Goal: Information Seeking & Learning: Check status

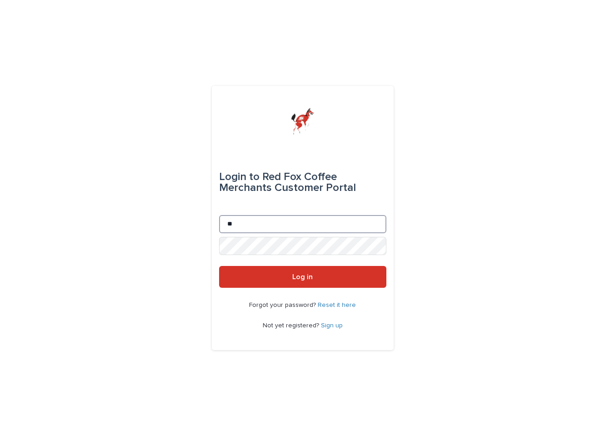
type input "*"
click at [302, 277] on button "Log in" at bounding box center [302, 277] width 167 height 22
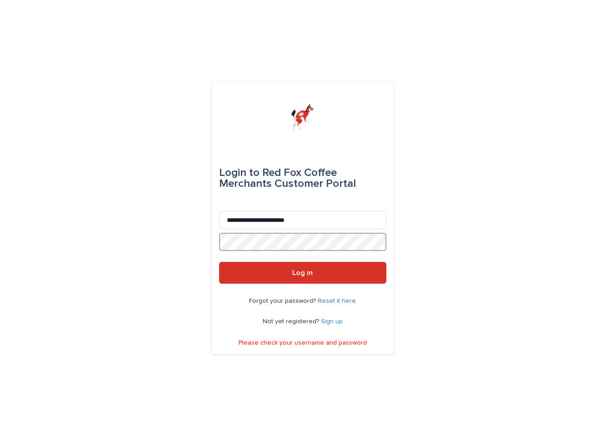
click at [302, 273] on button "Log in" at bounding box center [302, 273] width 167 height 22
click at [223, 196] on form "**********" at bounding box center [302, 214] width 167 height 138
click at [302, 273] on button "Log in" at bounding box center [302, 273] width 167 height 22
drag, startPoint x: 330, startPoint y: 223, endPoint x: 243, endPoint y: 96, distance: 154.3
click at [243, 96] on div "**********" at bounding box center [303, 218] width 182 height 272
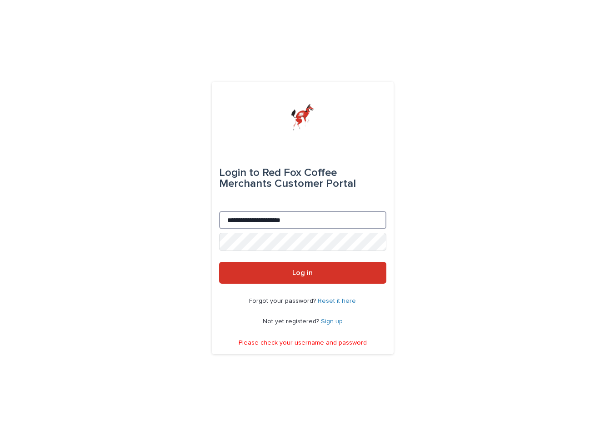
type input "**********"
click at [302, 273] on button "Log in" at bounding box center [302, 273] width 167 height 22
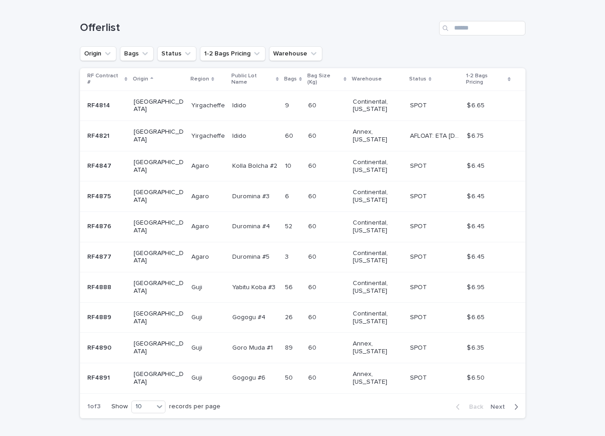
scroll to position [139, 0]
click at [508, 404] on span "Next" at bounding box center [500, 407] width 20 height 6
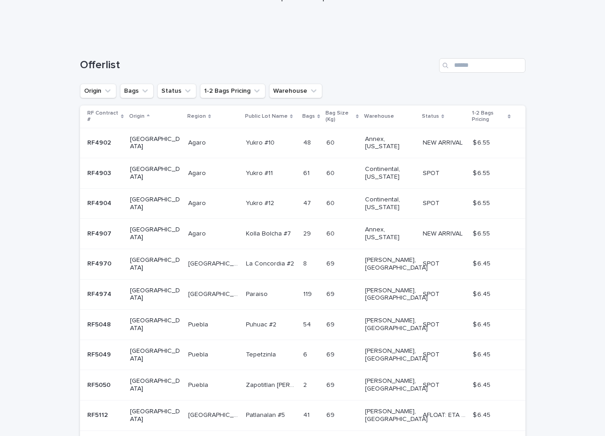
click at [509, 435] on span "Next" at bounding box center [500, 444] width 20 height 6
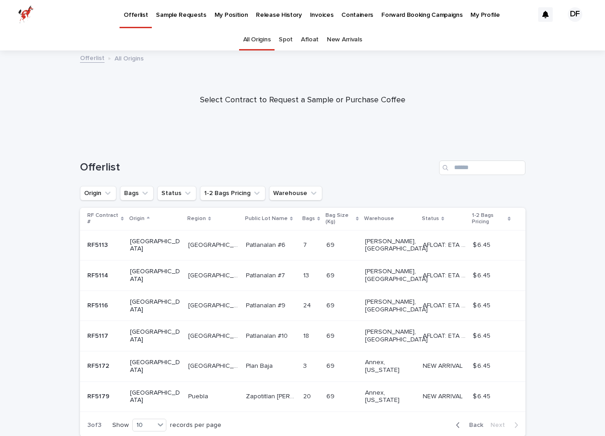
click at [228, 14] on p "My Position" at bounding box center [231, 9] width 34 height 19
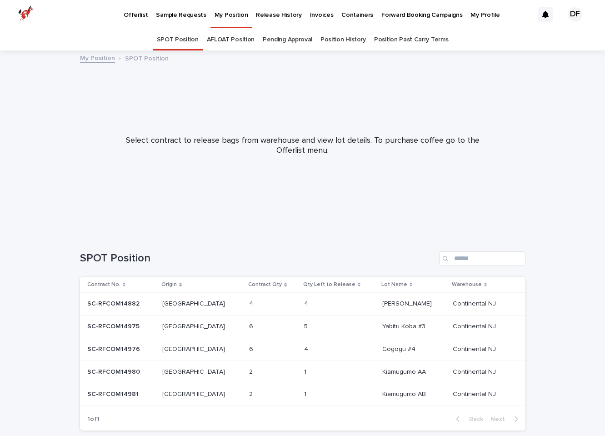
click at [136, 371] on p "SC-RFCOM14980" at bounding box center [114, 371] width 55 height 10
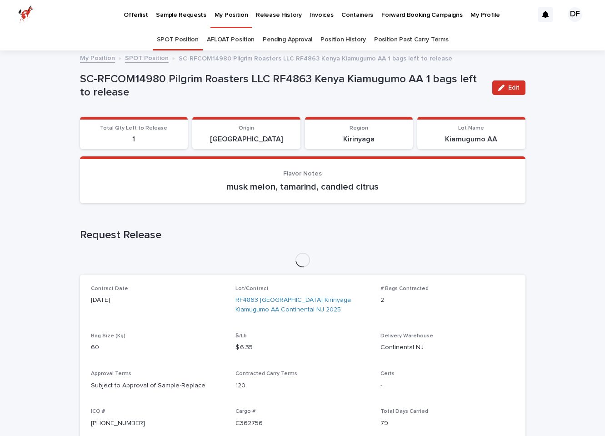
click at [1, 41] on div "SPOT Position AFLOAT Position Pending Approval Position History Position Past C…" at bounding box center [302, 39] width 605 height 21
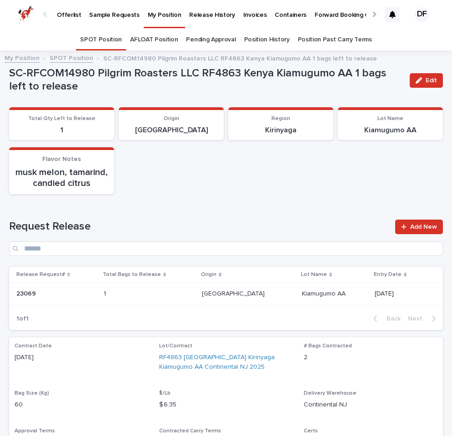
click at [68, 56] on link "SPOT Position" at bounding box center [72, 57] width 44 height 10
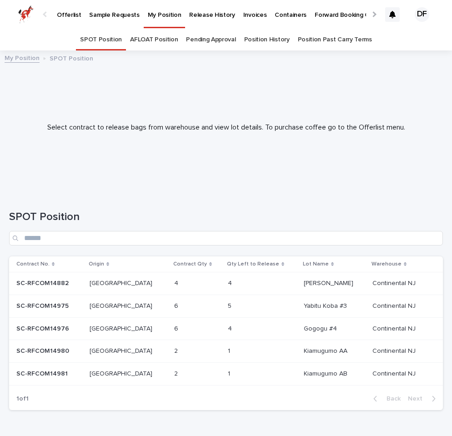
scroll to position [24, 0]
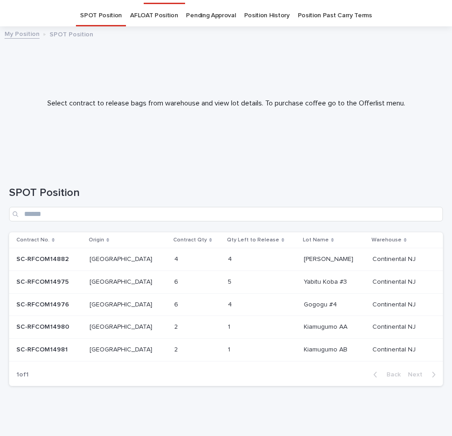
click at [234, 278] on p at bounding box center [247, 282] width 38 height 8
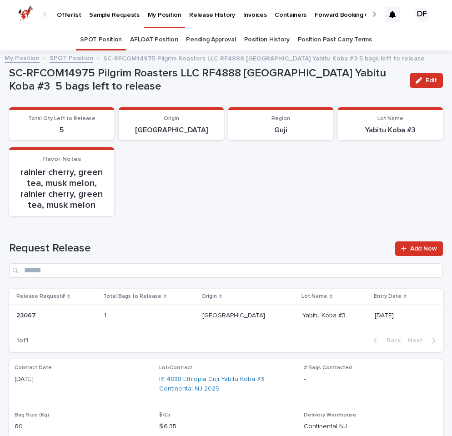
click at [109, 35] on link "SPOT Position" at bounding box center [101, 39] width 42 height 21
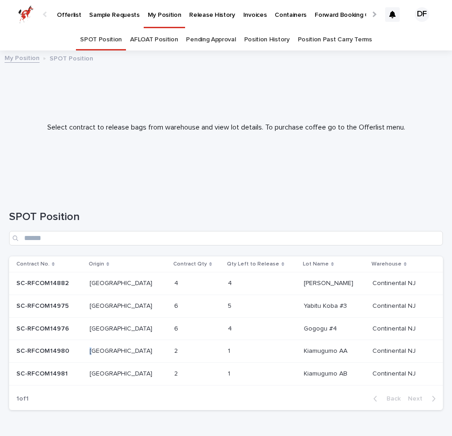
click at [99, 349] on p "Kenya" at bounding box center [121, 350] width 65 height 10
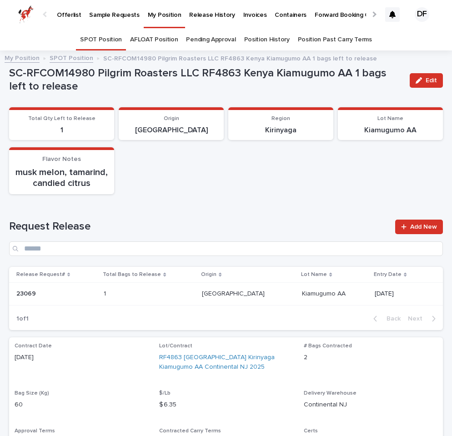
click at [81, 61] on link "SPOT Position" at bounding box center [72, 57] width 44 height 10
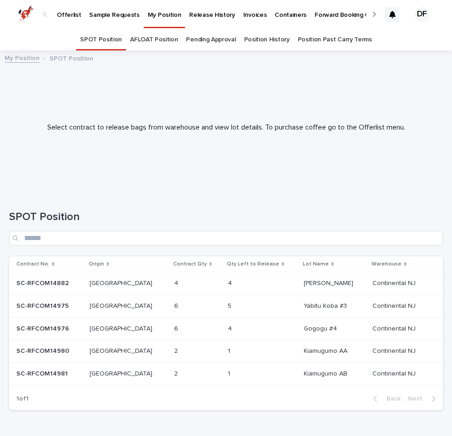
scroll to position [24, 0]
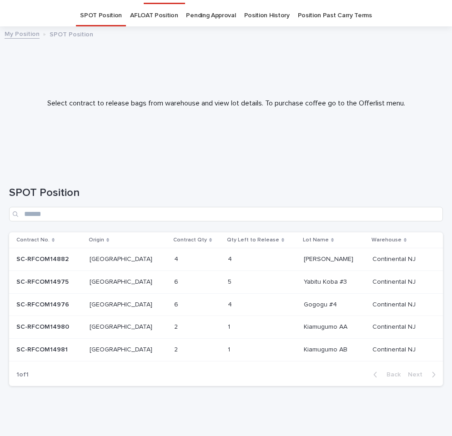
click at [69, 349] on p at bounding box center [49, 350] width 66 height 8
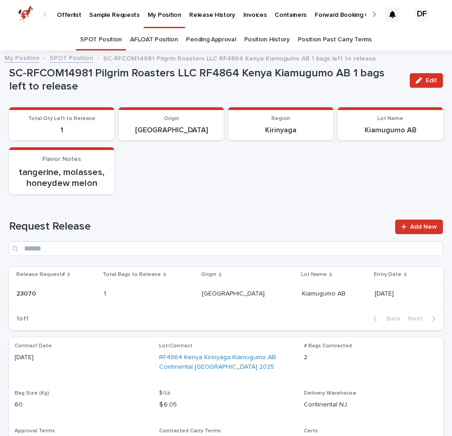
click at [80, 59] on link "SPOT Position" at bounding box center [72, 57] width 44 height 10
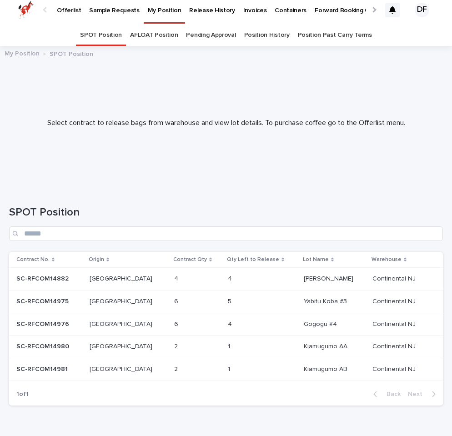
scroll to position [6, 0]
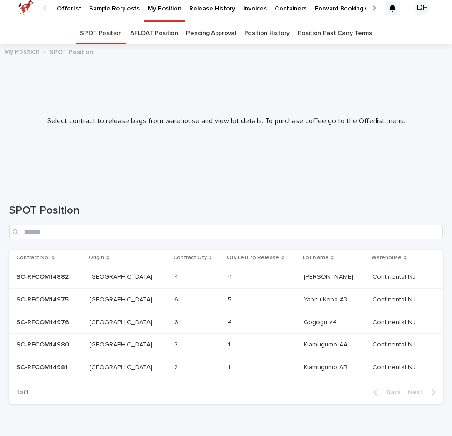
click at [224, 278] on td "4 4" at bounding box center [262, 276] width 76 height 23
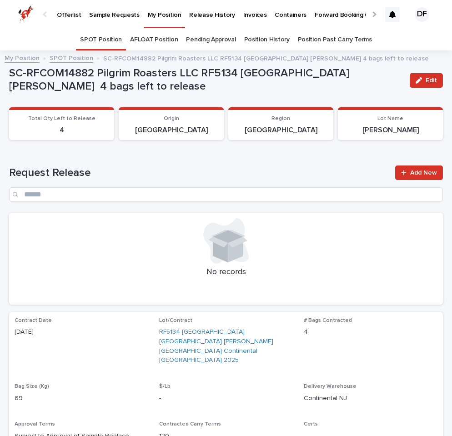
click at [74, 55] on link "SPOT Position" at bounding box center [72, 57] width 44 height 10
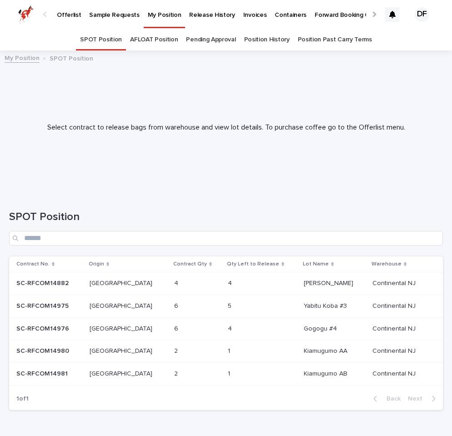
click at [74, 55] on p "SPOT Position" at bounding box center [72, 58] width 44 height 10
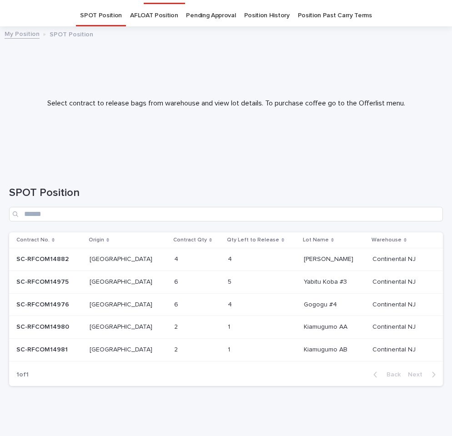
click at [119, 279] on p "Ethiopia" at bounding box center [121, 281] width 65 height 10
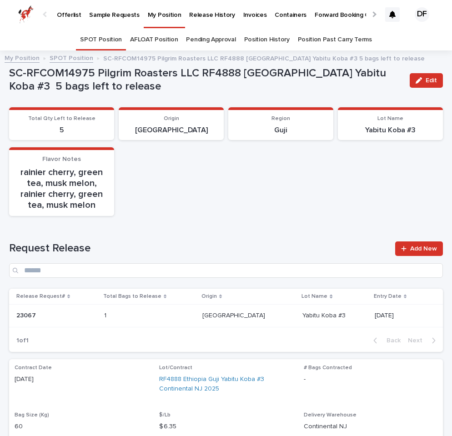
click at [70, 58] on link "SPOT Position" at bounding box center [72, 57] width 44 height 10
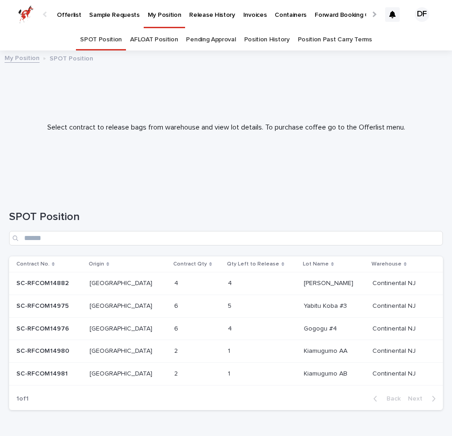
scroll to position [24, 0]
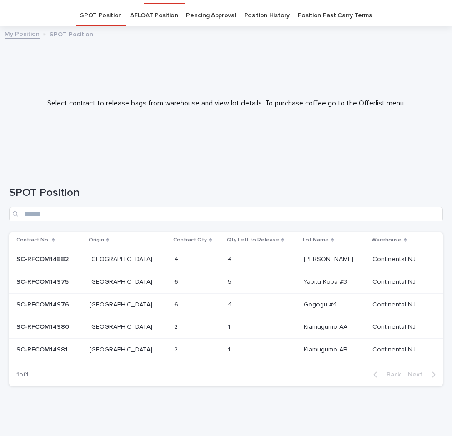
click at [123, 329] on div "Kenya Kenya" at bounding box center [127, 326] width 77 height 15
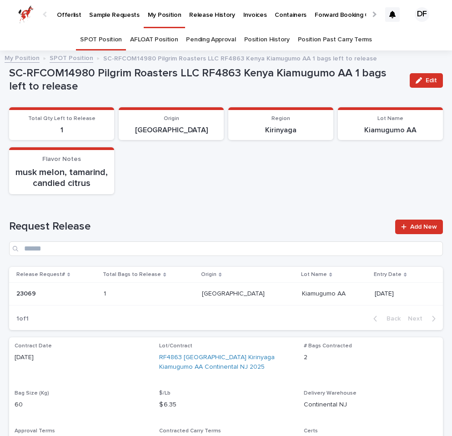
click at [68, 60] on link "SPOT Position" at bounding box center [72, 57] width 44 height 10
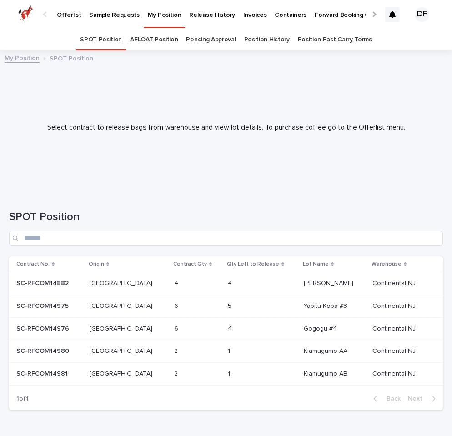
scroll to position [24, 0]
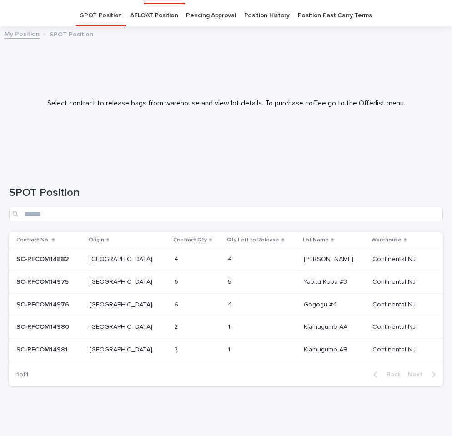
click at [174, 259] on p at bounding box center [193, 259] width 38 height 8
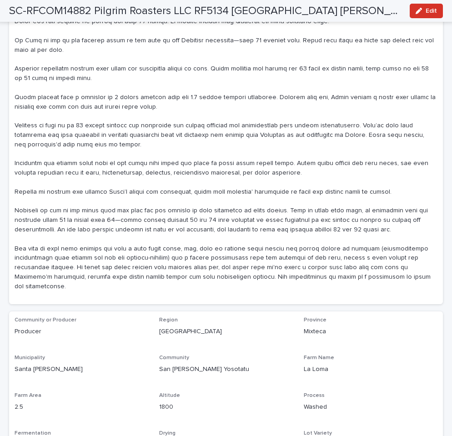
scroll to position [635, 0]
